Goal: Task Accomplishment & Management: Use online tool/utility

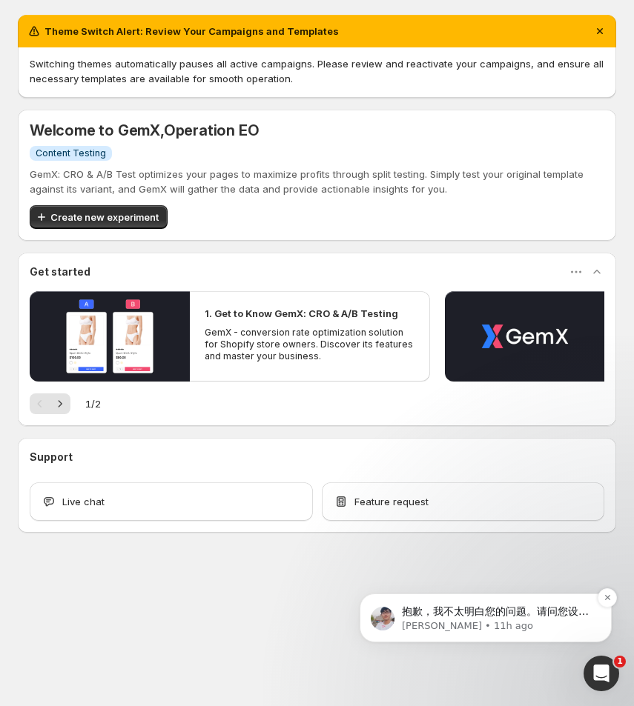
click at [551, 617] on p "抱歉，我不太明白您的问题。请问您设计的移动版页面与桌面版页面是否不同？我想知道活动开展时桌面版页面在用户眼中是什么样子的？" at bounding box center [497, 612] width 191 height 15
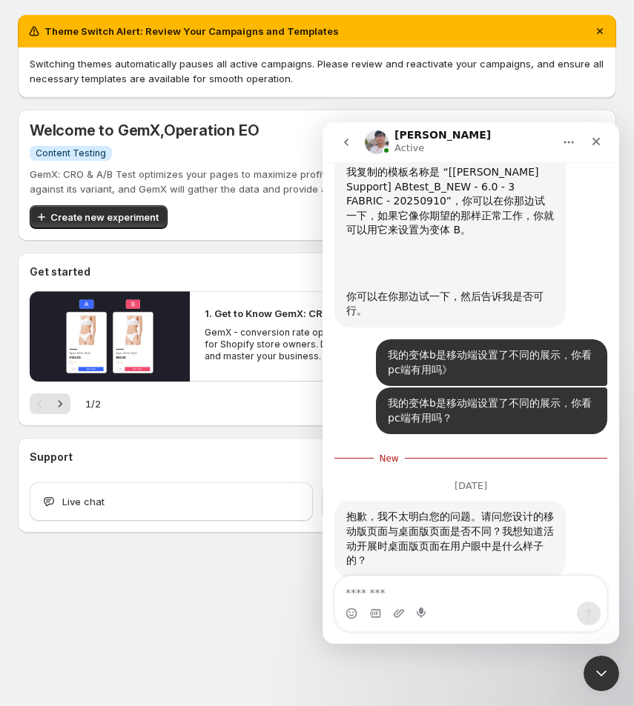
scroll to position [4637, 0]
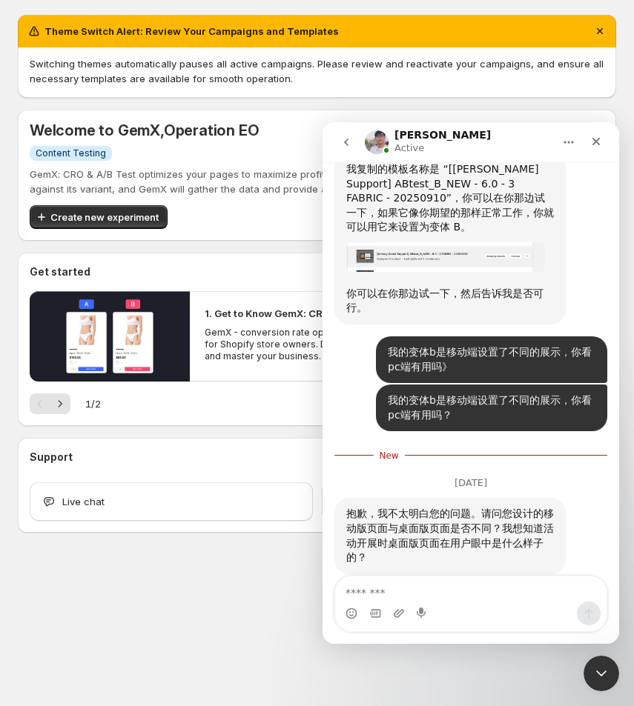
click at [446, 585] on textarea "Message…" at bounding box center [470, 589] width 271 height 25
type textarea "*"
type textarea "**********"
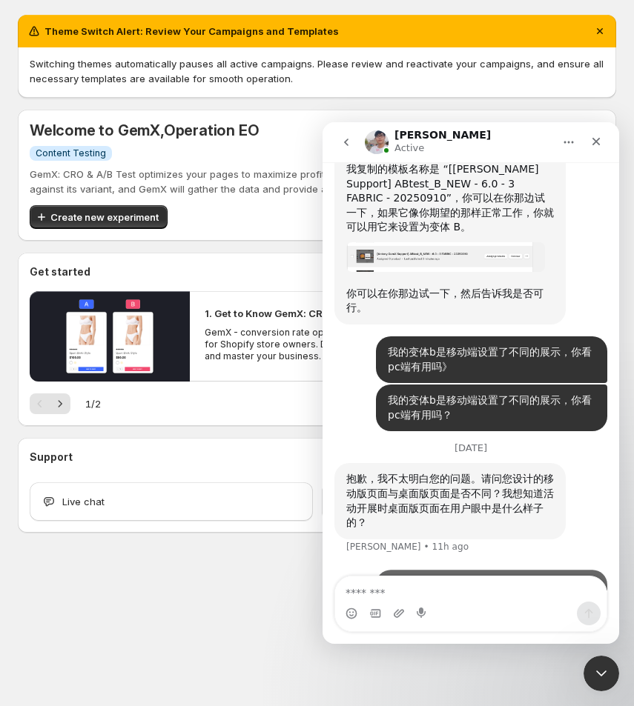
scroll to position [4661, 0]
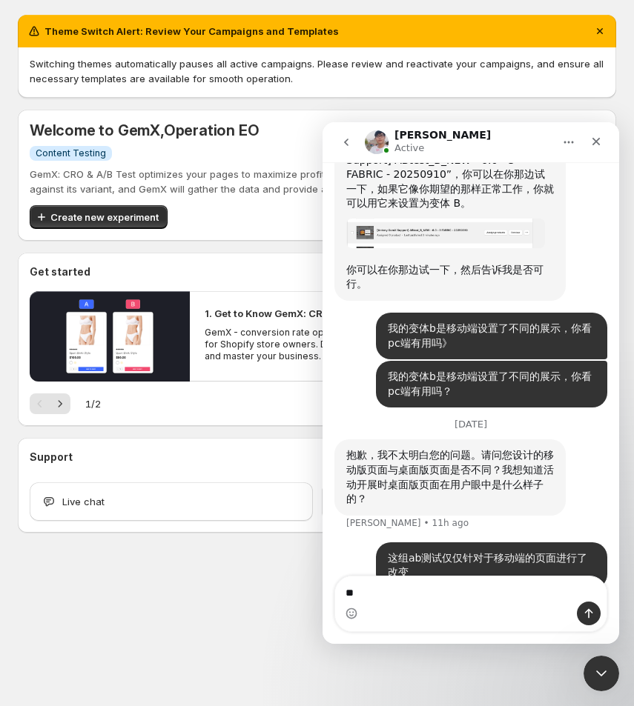
type textarea "*"
type textarea "**********"
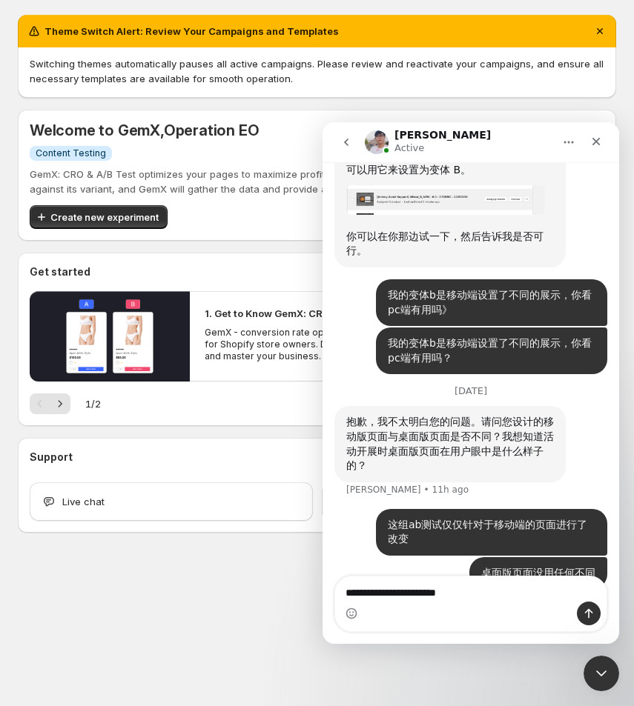
type textarea "*********"
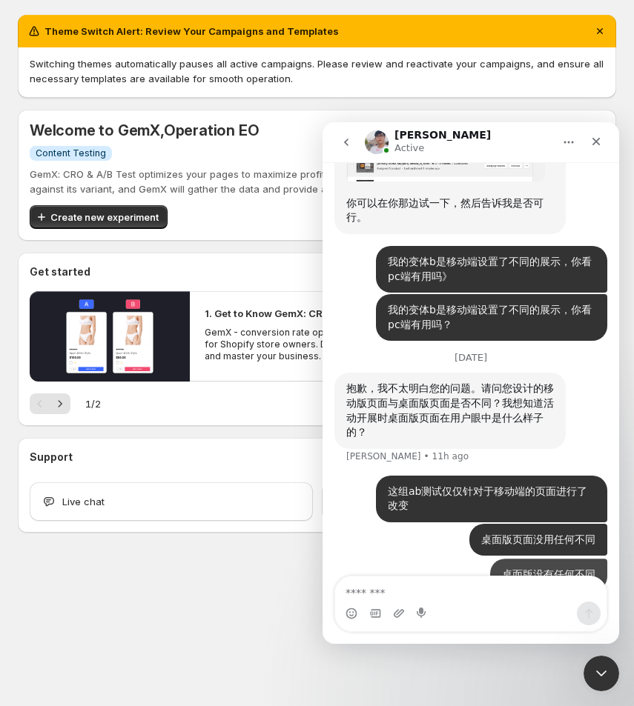
scroll to position [4728, 0]
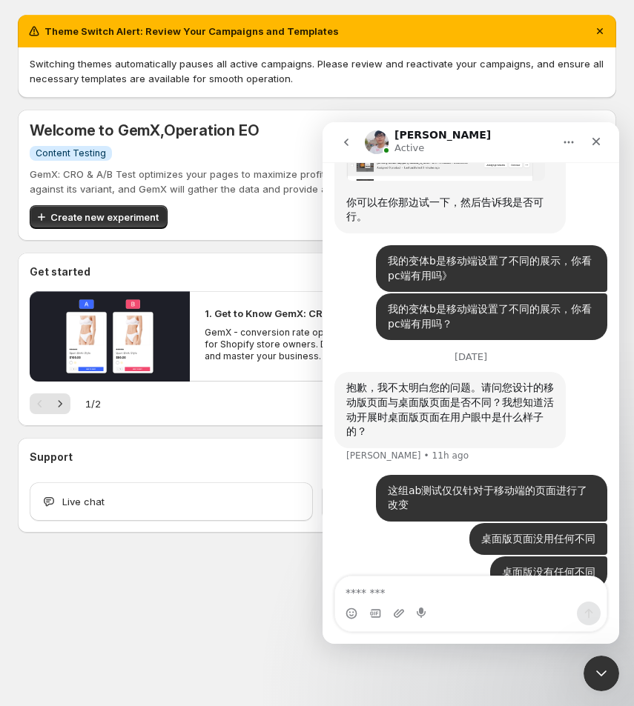
click at [163, 574] on div "Theme Switch Alert: Review Your Campaigns and Templates Switching themes automa…" at bounding box center [317, 306] width 634 height 613
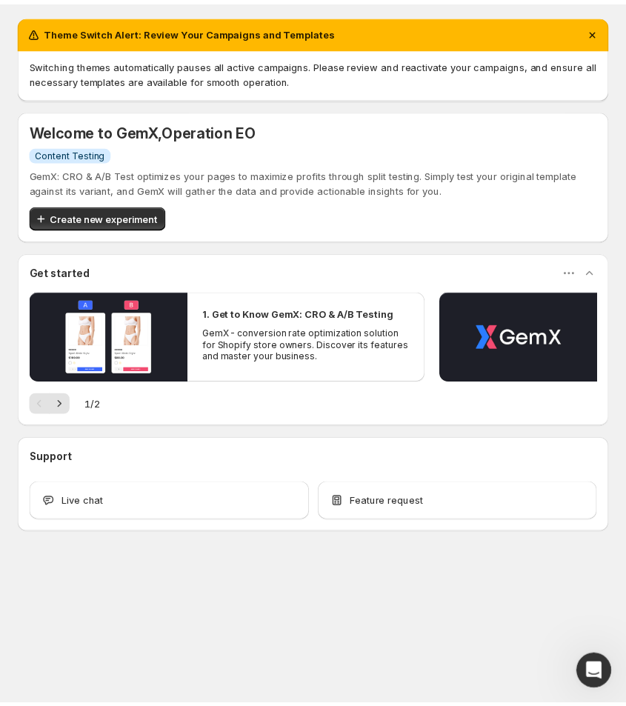
scroll to position [3171, 0]
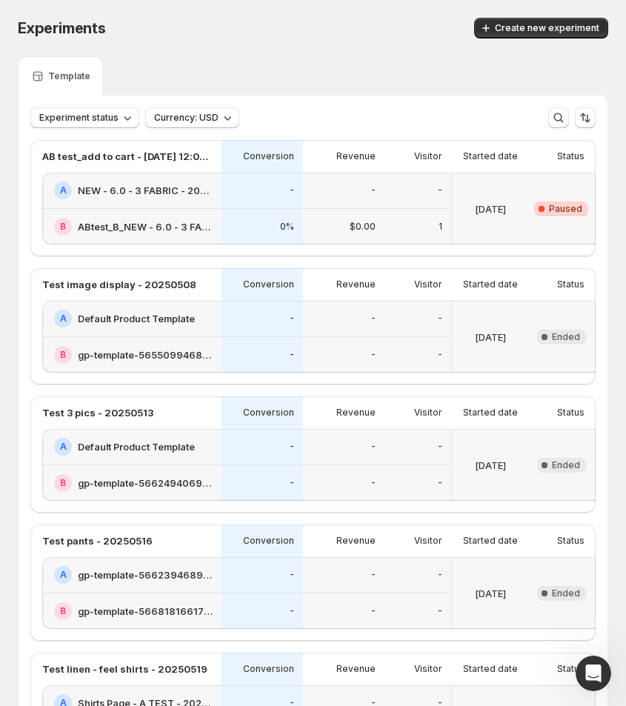
scroll to position [0, 105]
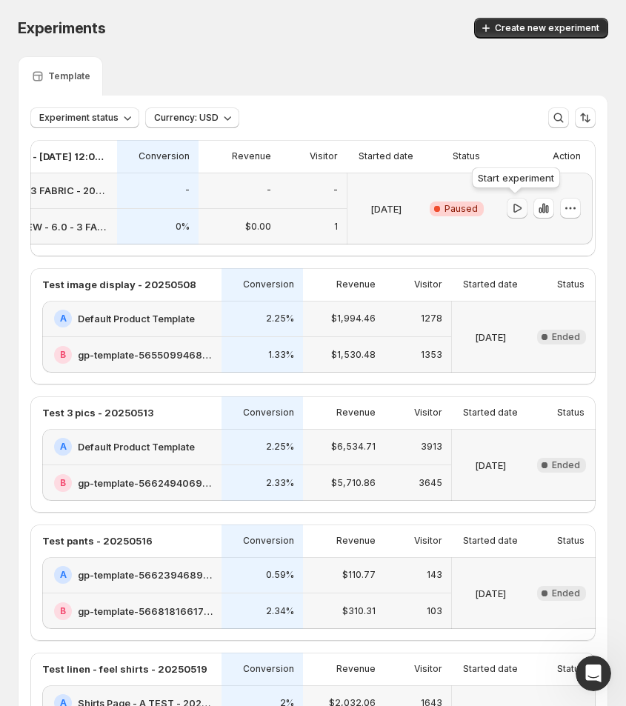
click at [516, 205] on icon "button" at bounding box center [518, 208] width 8 height 9
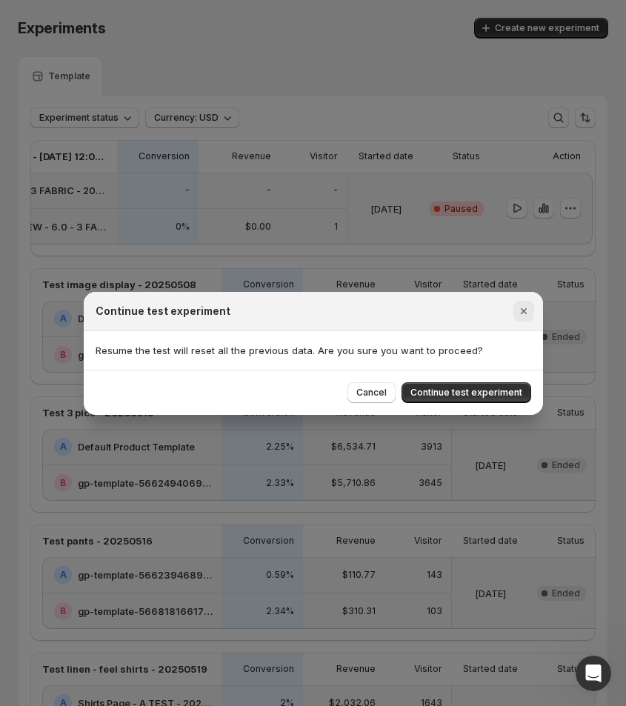
click at [528, 311] on icon "Close" at bounding box center [524, 311] width 15 height 15
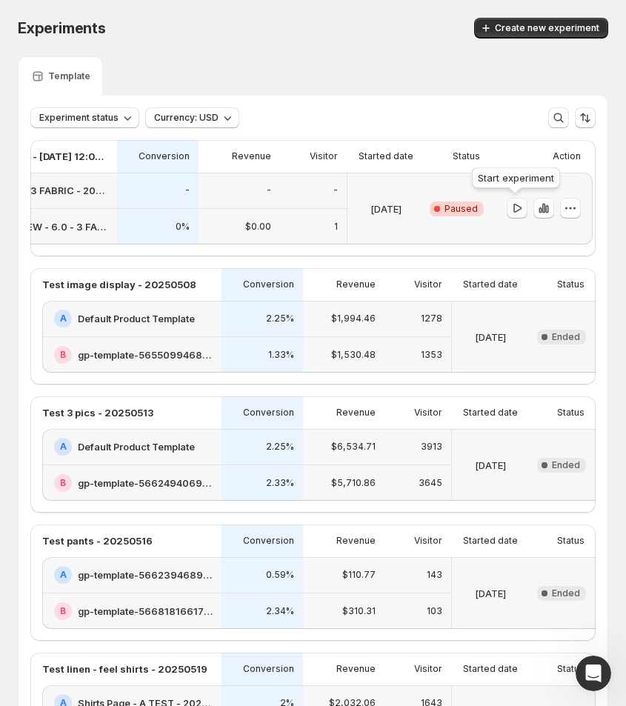
click at [517, 206] on icon "button" at bounding box center [517, 208] width 15 height 15
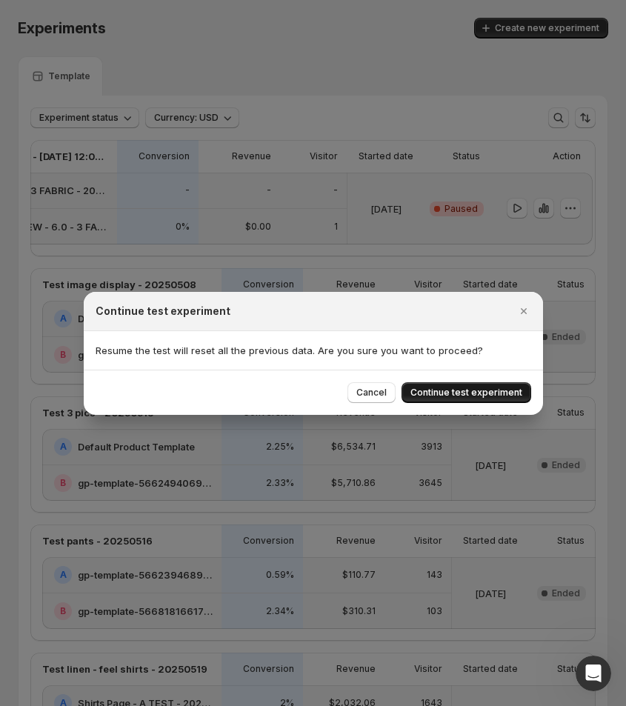
click at [483, 393] on span "Continue test experiment" at bounding box center [467, 393] width 112 height 12
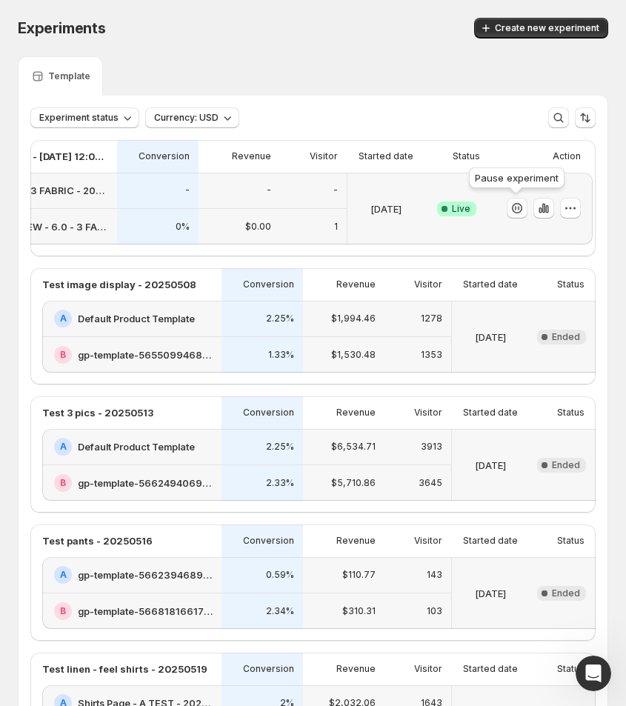
click at [516, 208] on icon "button" at bounding box center [517, 208] width 15 height 15
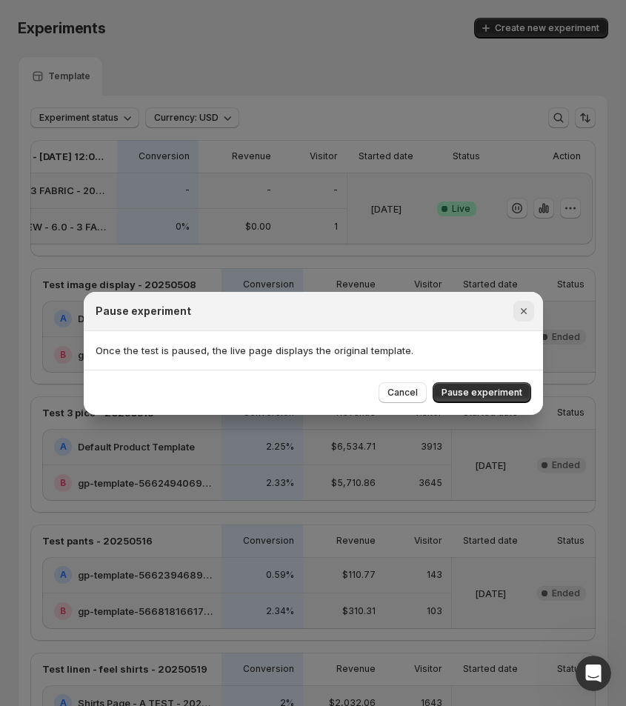
click at [525, 312] on icon "Close" at bounding box center [523, 311] width 6 height 6
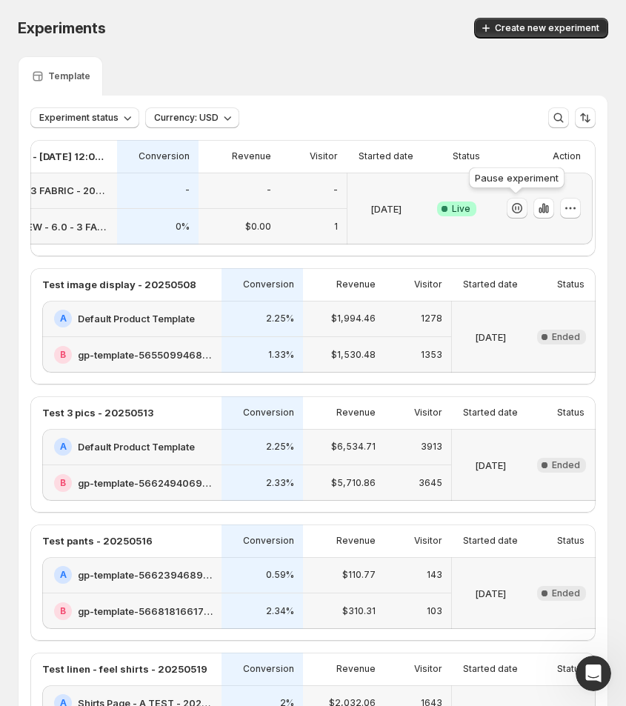
click at [515, 208] on icon "button" at bounding box center [515, 208] width 1 height 4
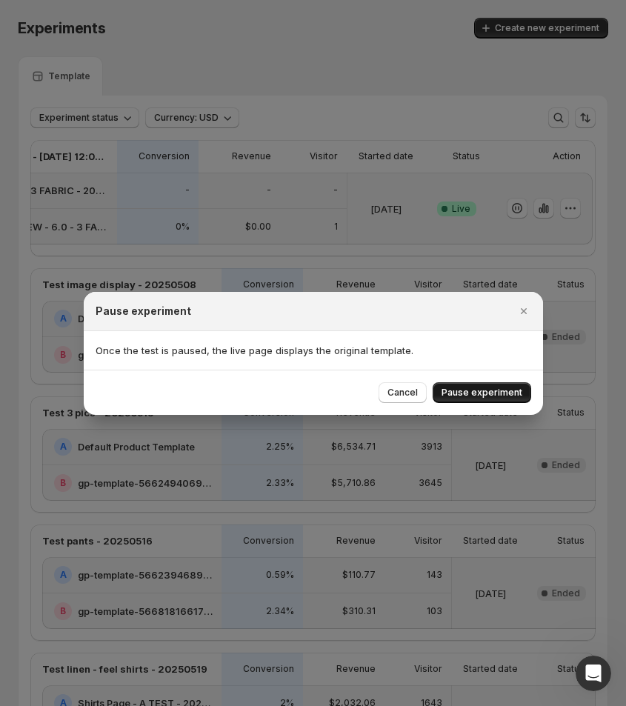
click at [489, 389] on span "Pause experiment" at bounding box center [482, 393] width 81 height 12
